Goal: Task Accomplishment & Management: Complete application form

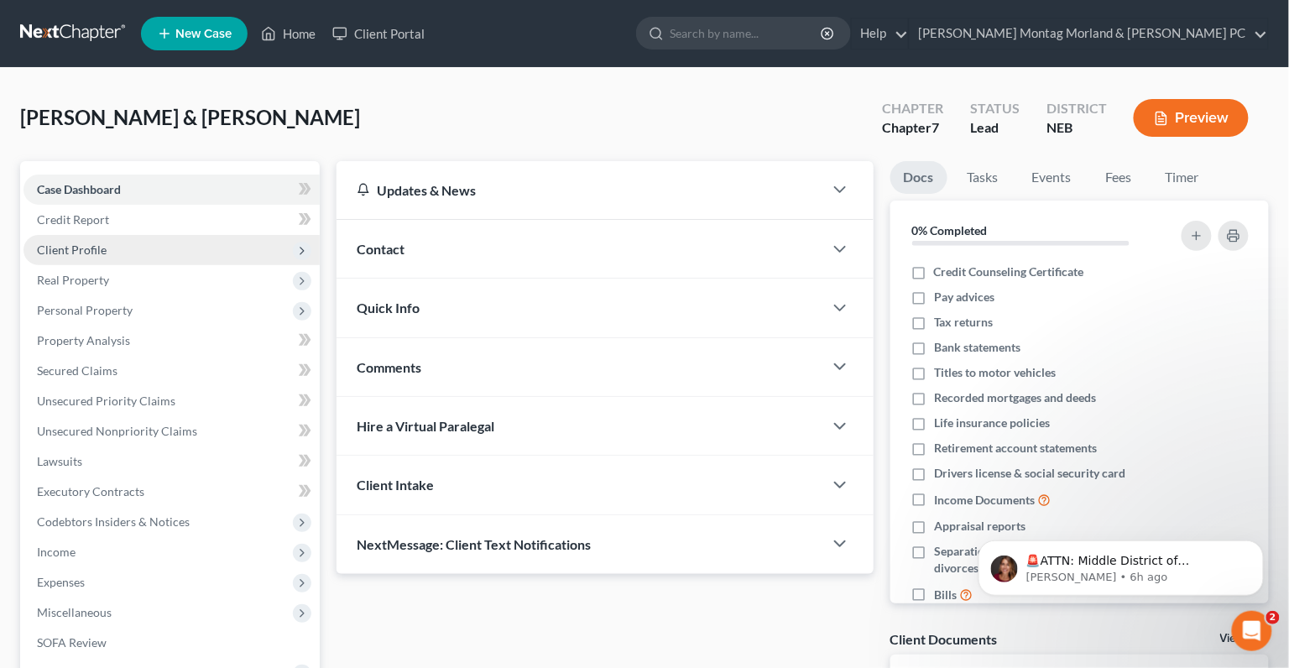
click at [140, 253] on span "Client Profile" at bounding box center [172, 250] width 296 height 30
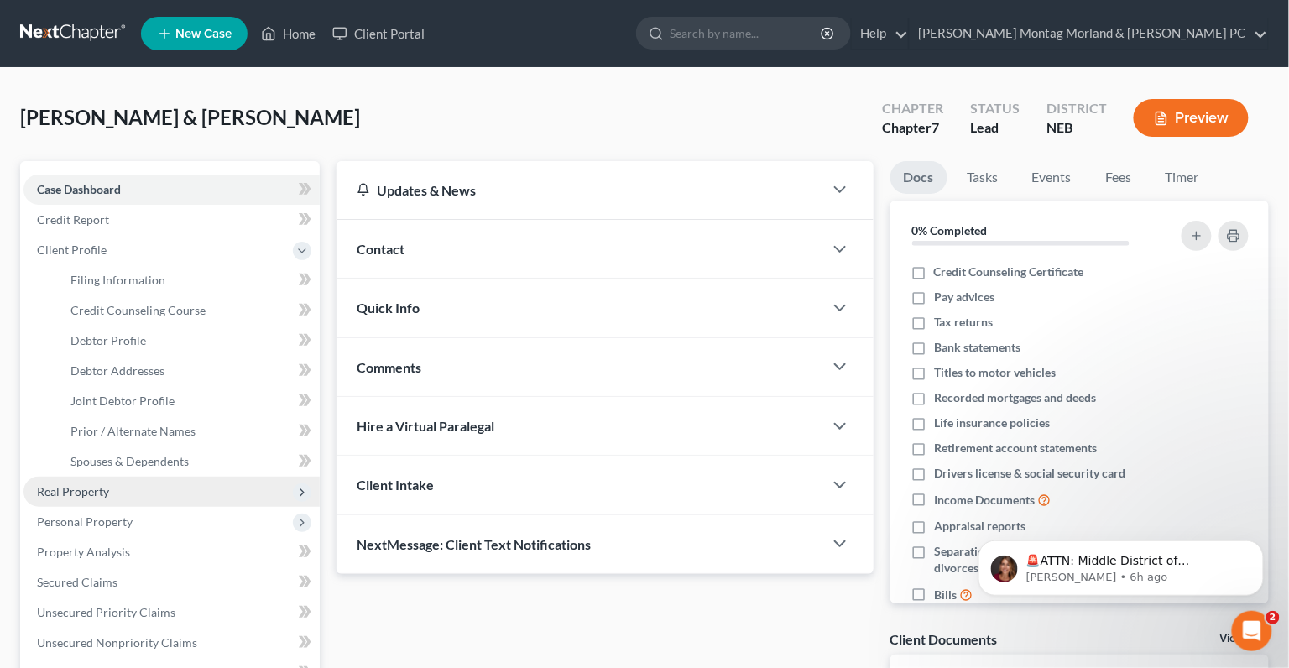
click at [132, 496] on span "Real Property" at bounding box center [172, 492] width 296 height 30
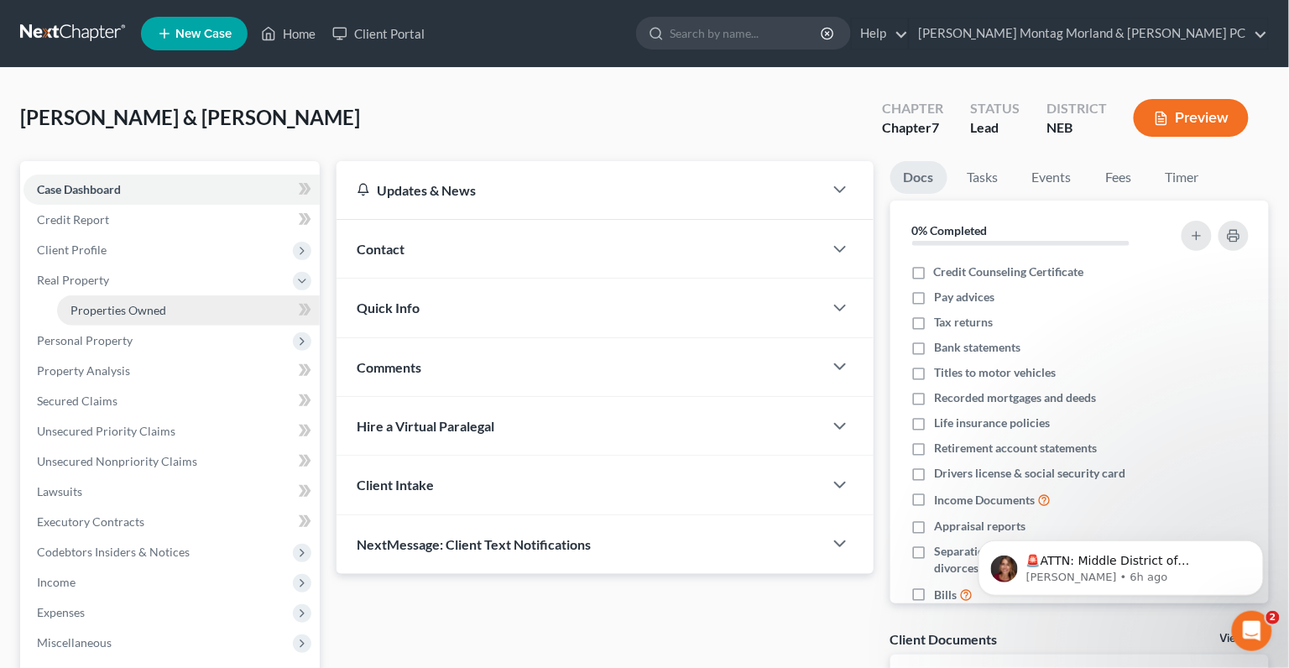
click at [149, 311] on span "Properties Owned" at bounding box center [119, 310] width 96 height 14
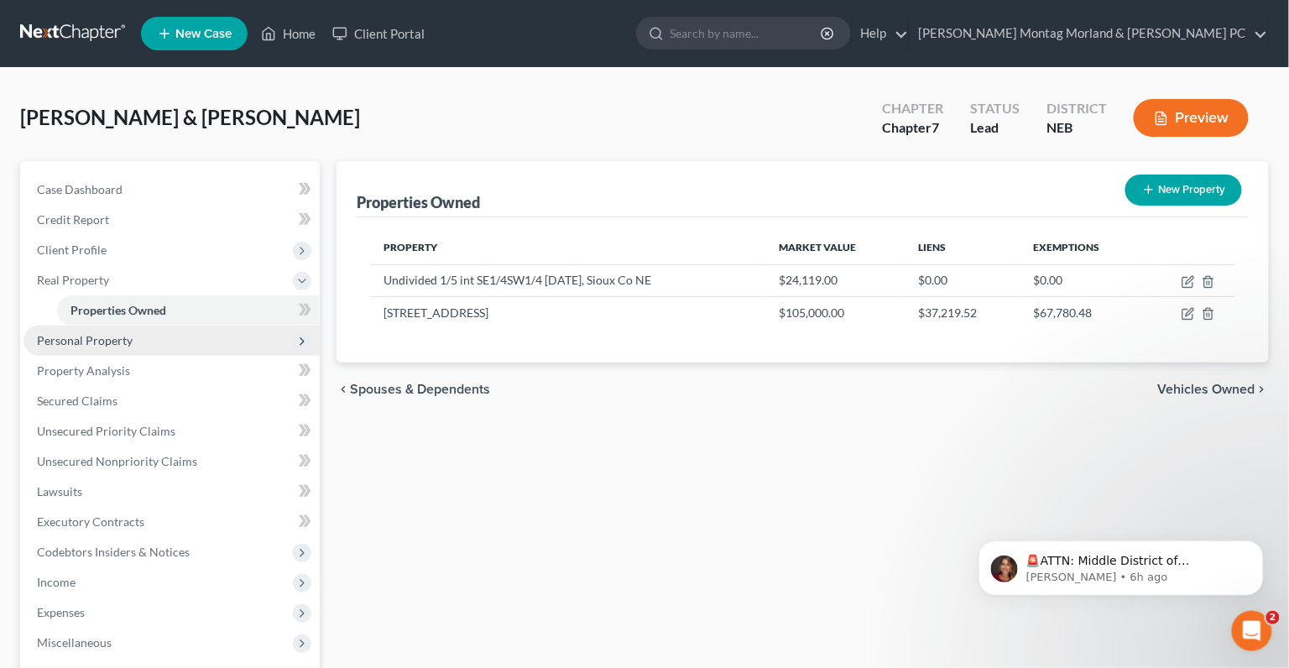
click at [114, 342] on span "Personal Property" at bounding box center [85, 340] width 96 height 14
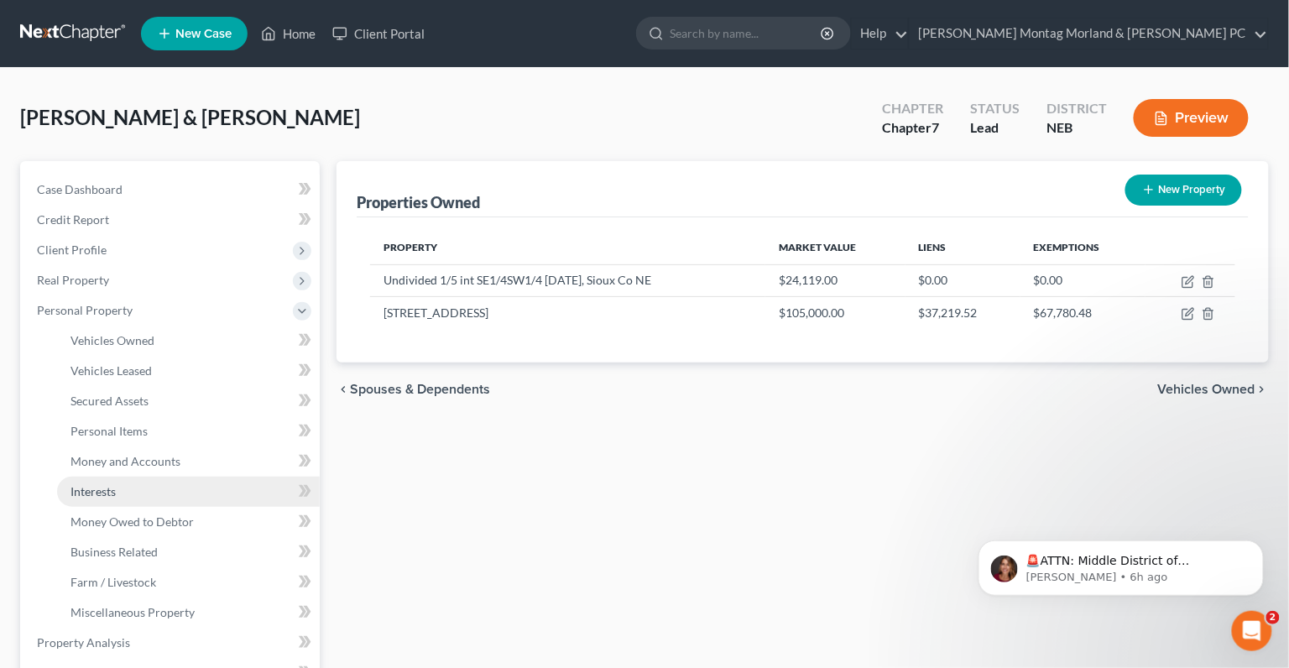
click at [134, 487] on link "Interests" at bounding box center [188, 492] width 263 height 30
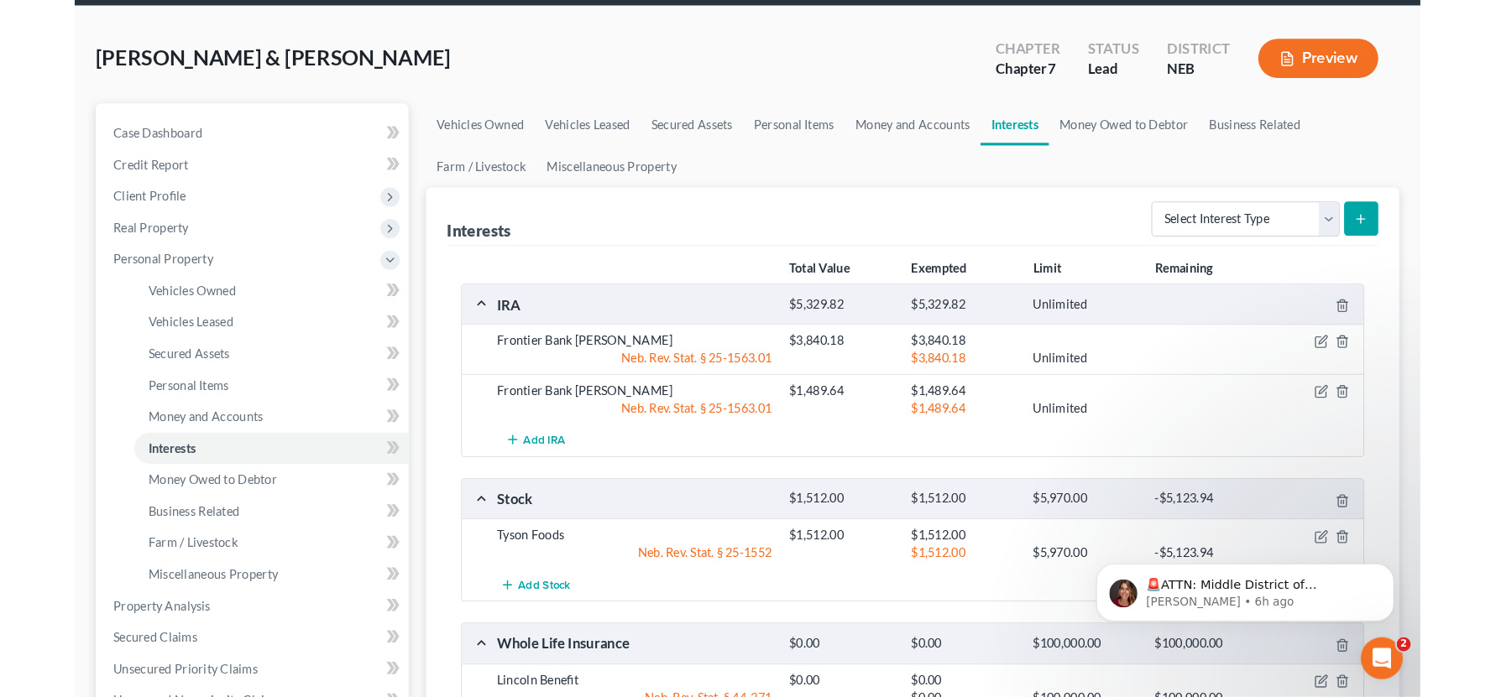
scroll to position [59, 0]
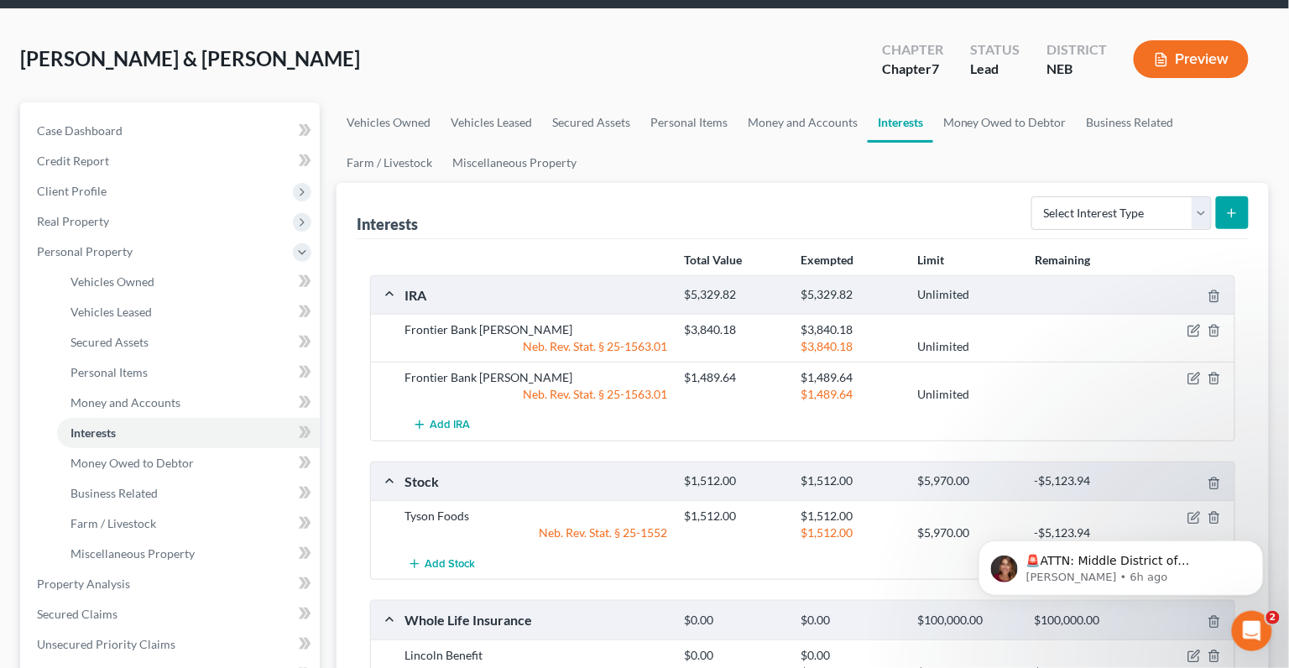
click at [1211, 60] on button "Preview" at bounding box center [1191, 59] width 115 height 38
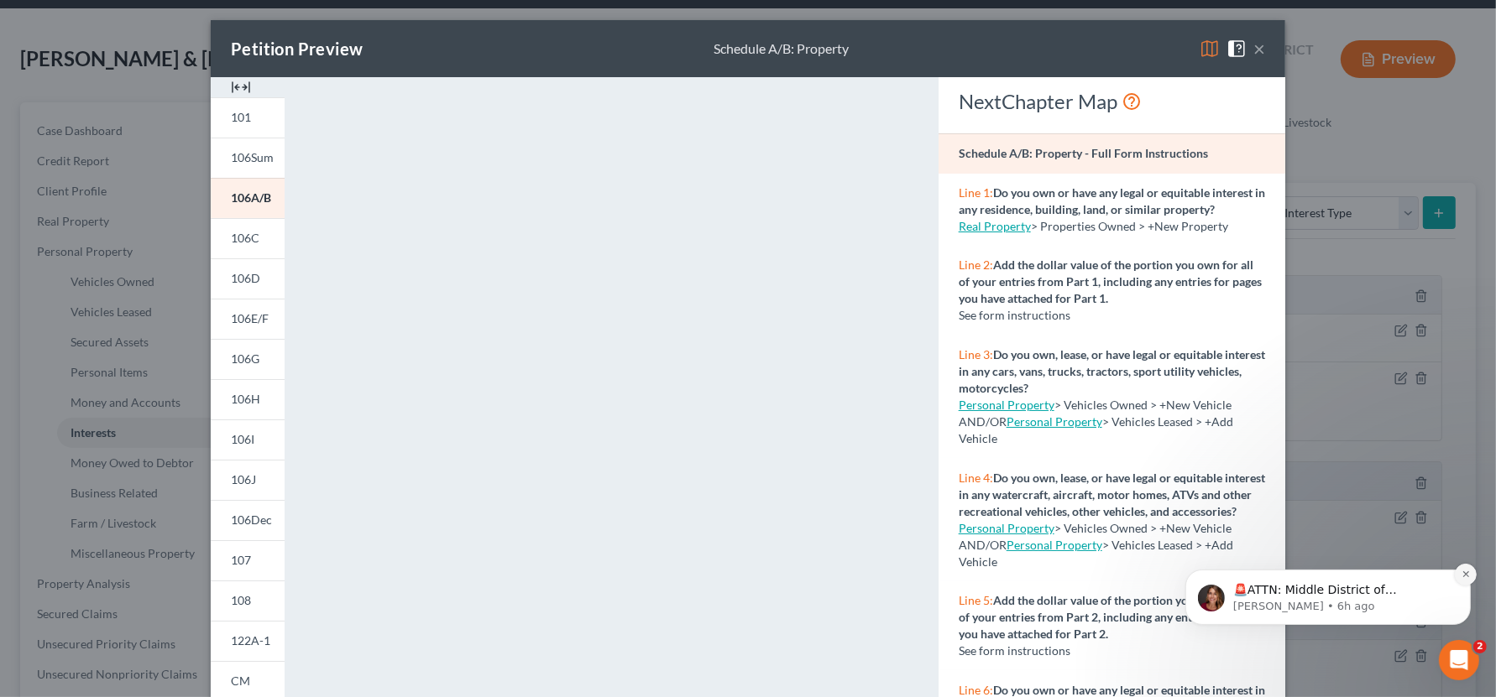
click at [1288, 574] on icon "Dismiss notification" at bounding box center [1464, 573] width 9 height 9
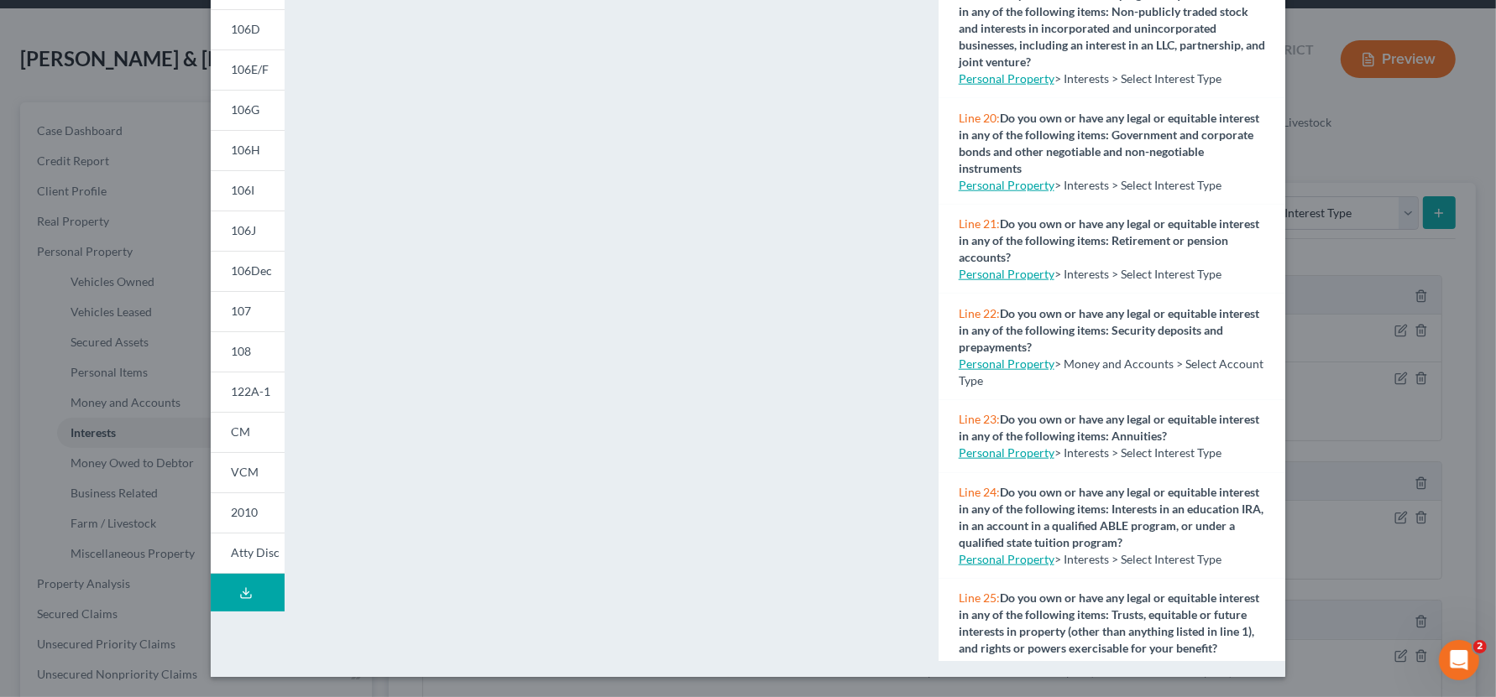
scroll to position [1705, 0]
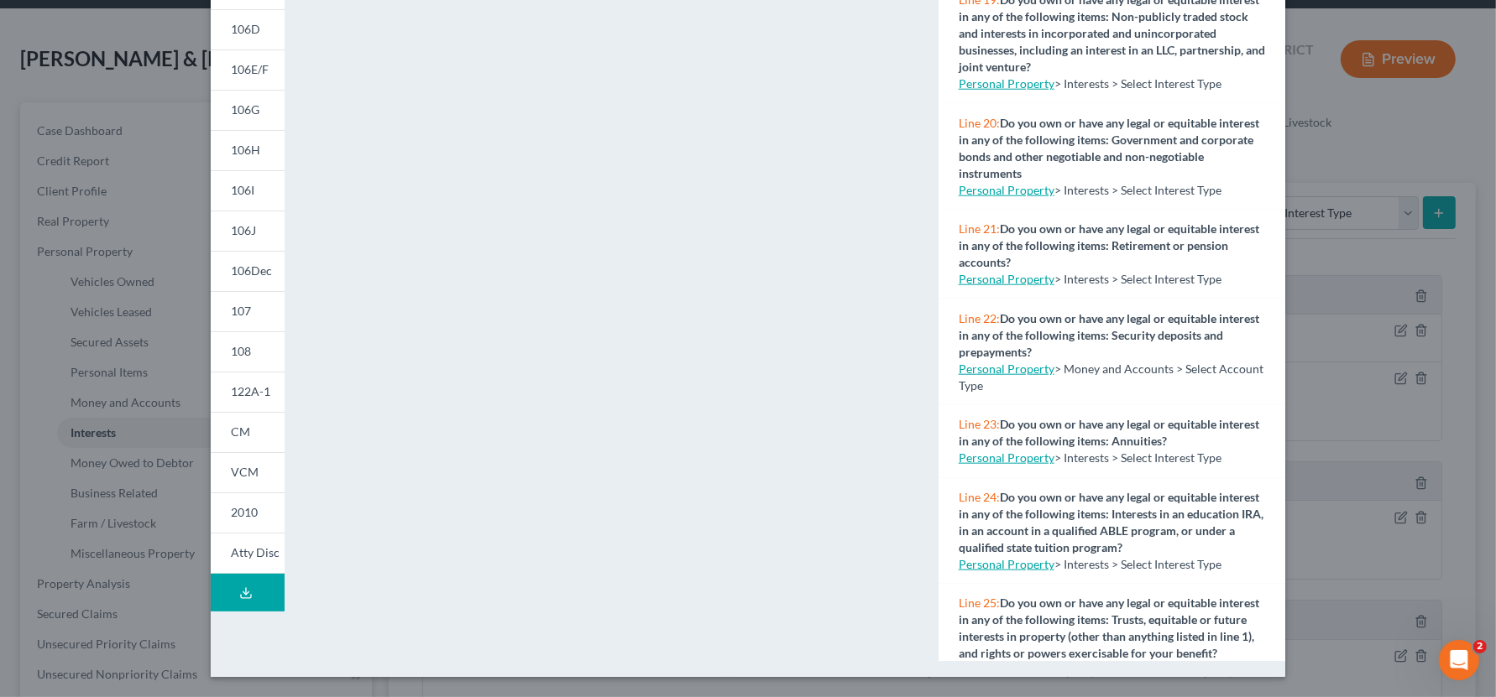
click at [1288, 150] on div "Petition Preview Schedule A/B: Property × 101 106Sum 106A/B 106C 106D 106E/F 10…" at bounding box center [748, 348] width 1496 height 697
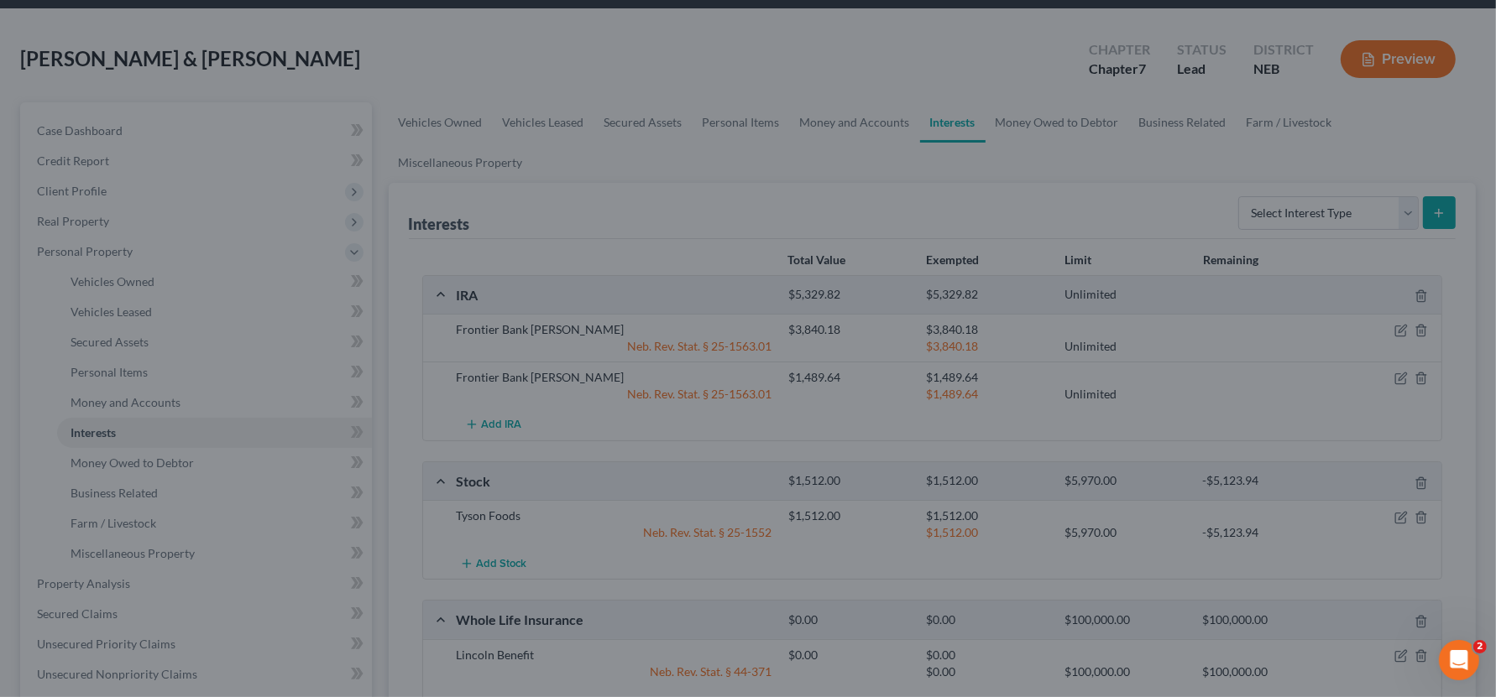
click at [1288, 150] on div "Petition Preview Schedule A/B: Property × 101 106Sum 106A/B 106C 106D 106E/F 10…" at bounding box center [748, 348] width 1496 height 697
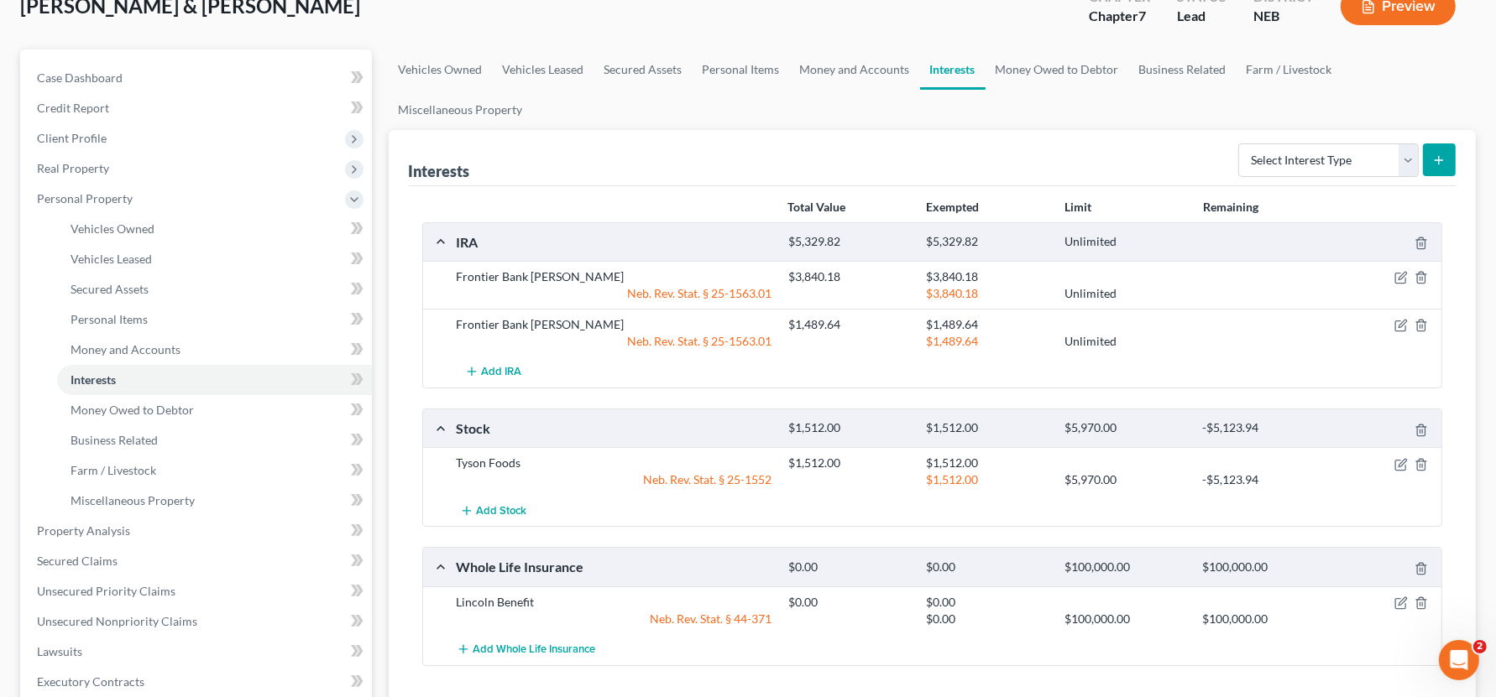
scroll to position [113, 0]
click at [1288, 321] on icon "button" at bounding box center [1400, 323] width 13 height 13
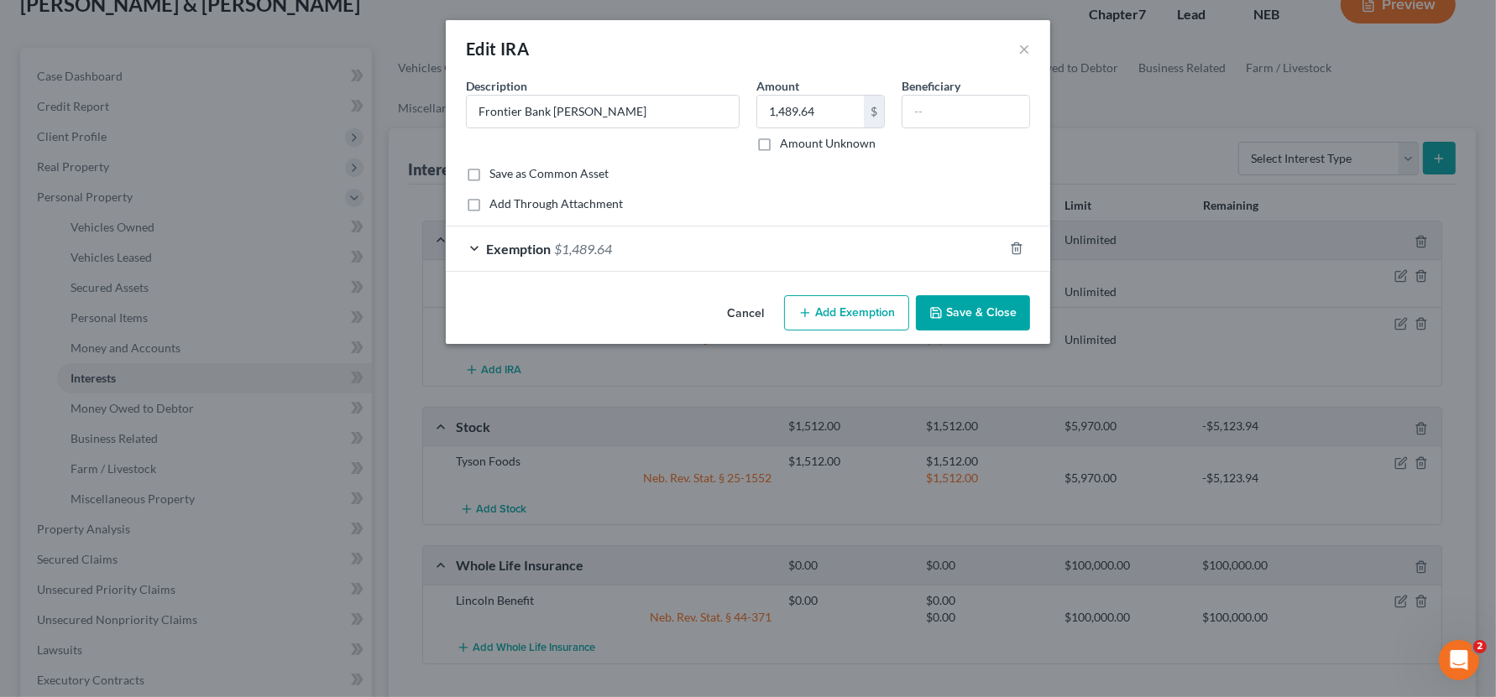
click at [770, 248] on div "Exemption $1,489.64" at bounding box center [724, 249] width 557 height 44
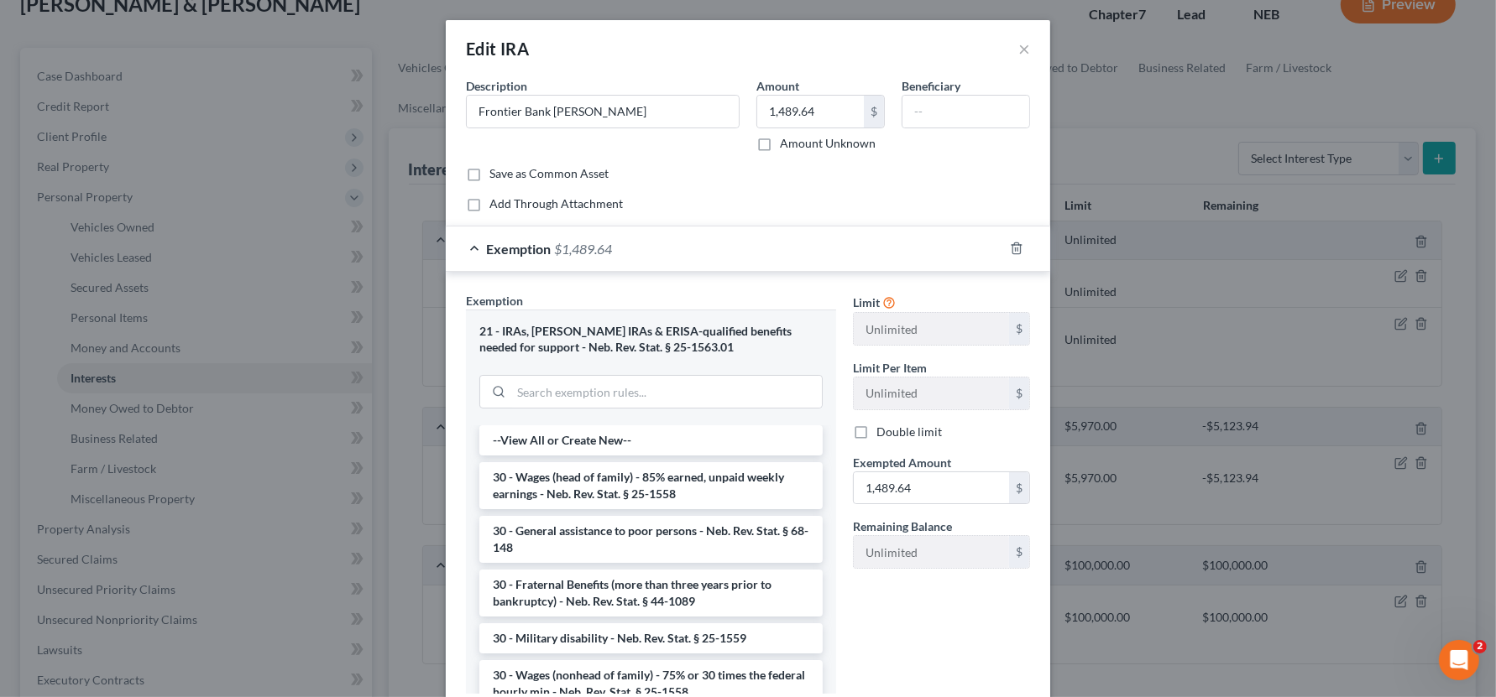
click at [770, 248] on div "Exemption $1,489.64" at bounding box center [724, 249] width 557 height 44
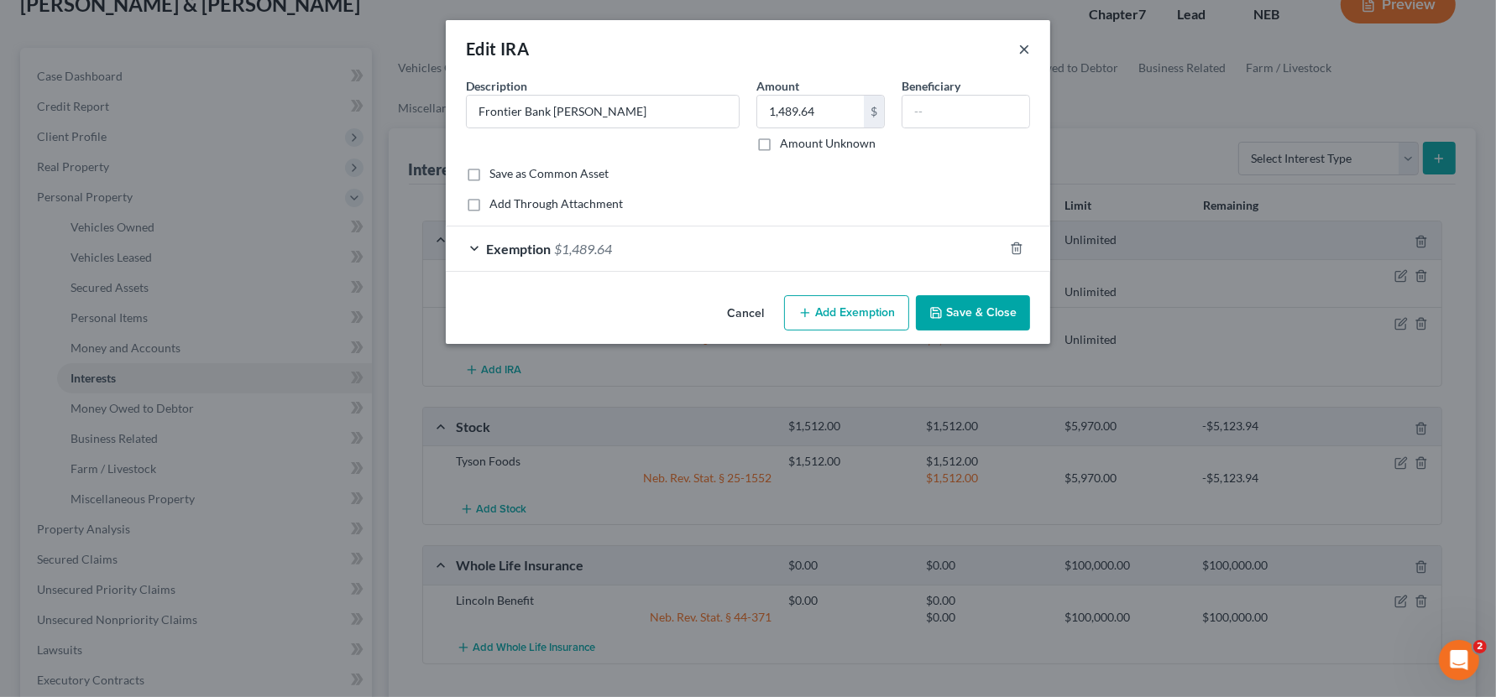
click at [1026, 48] on button "×" at bounding box center [1024, 49] width 12 height 20
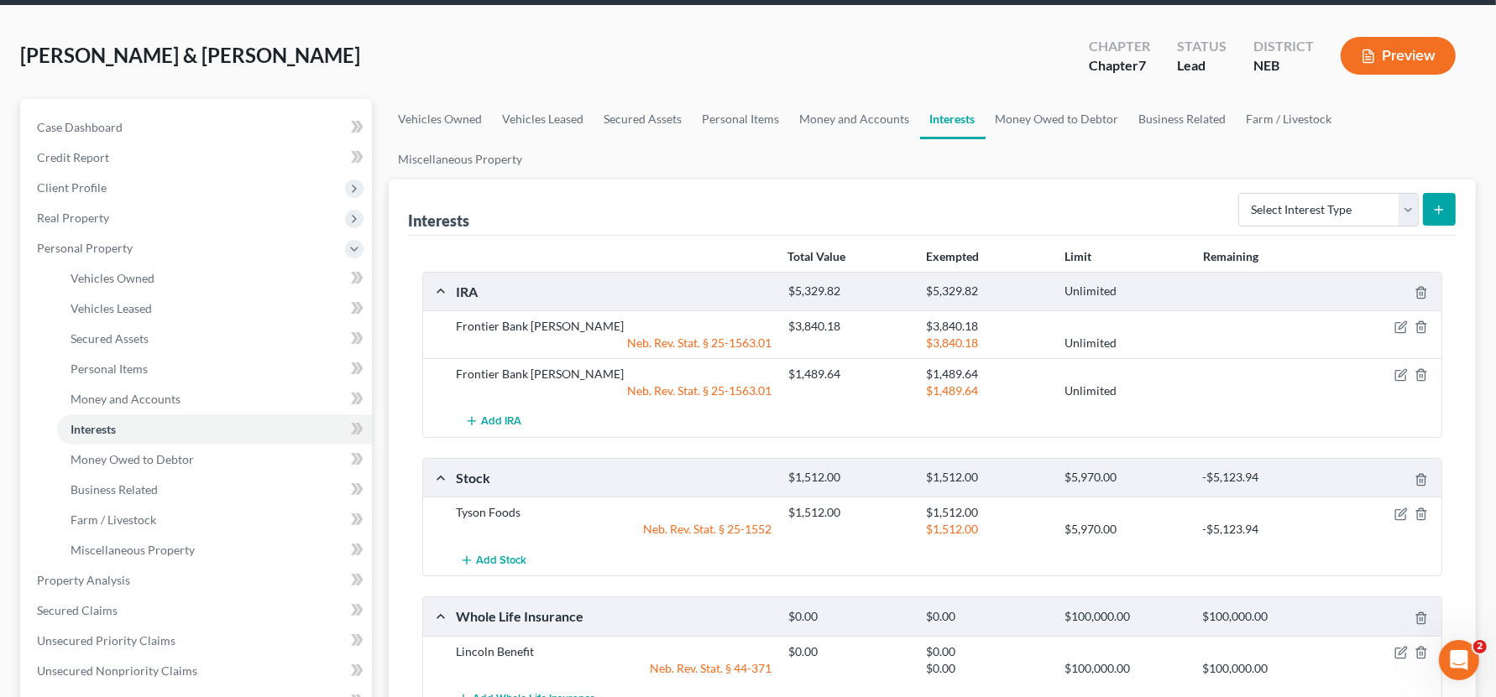
scroll to position [0, 0]
